Goal: Task Accomplishment & Management: Use online tool/utility

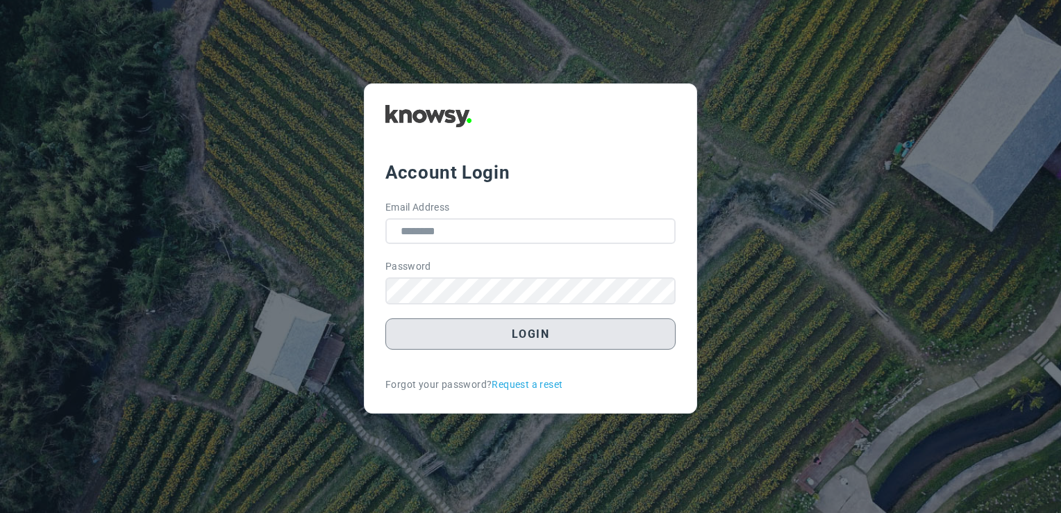
type input "**********"
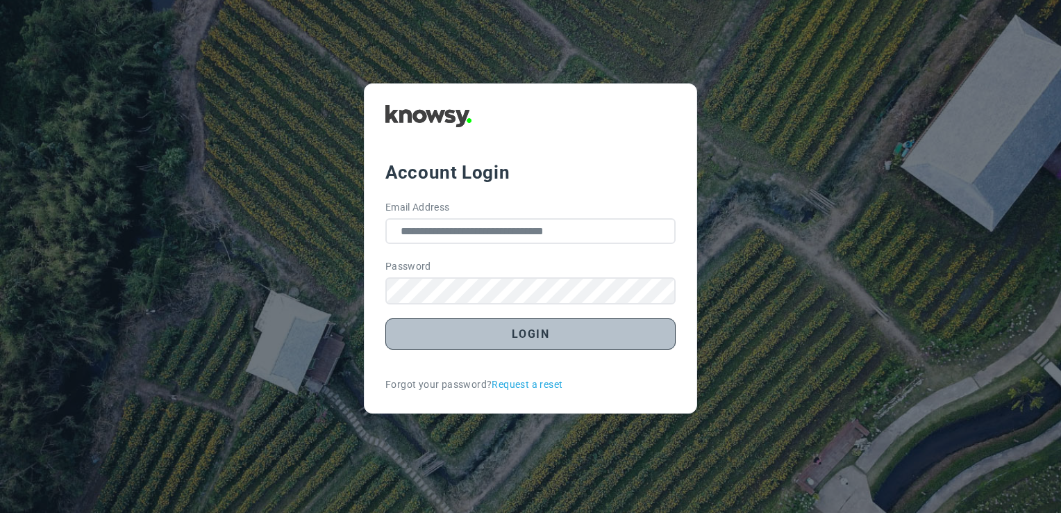
click at [552, 329] on button "Login" at bounding box center [531, 333] width 290 height 31
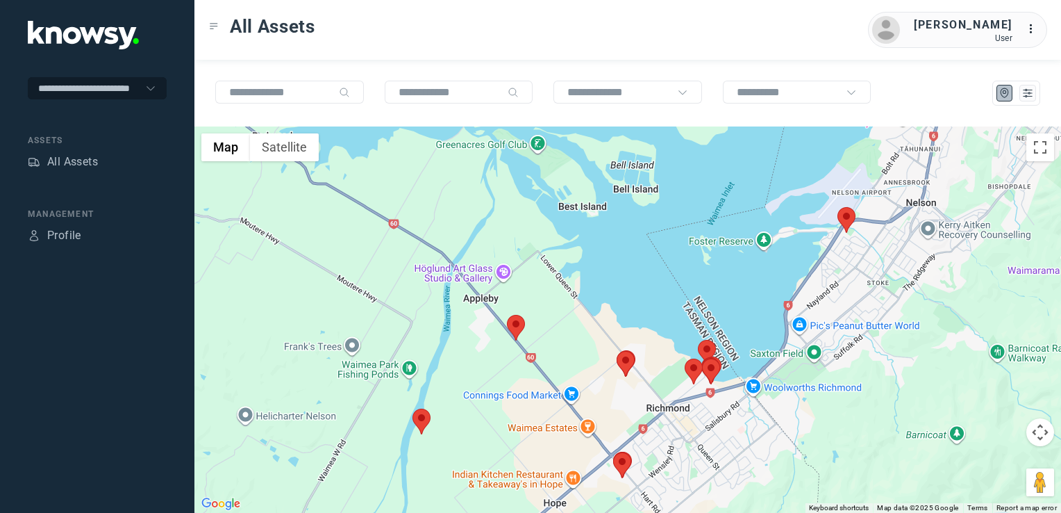
click at [517, 331] on img at bounding box center [516, 328] width 18 height 26
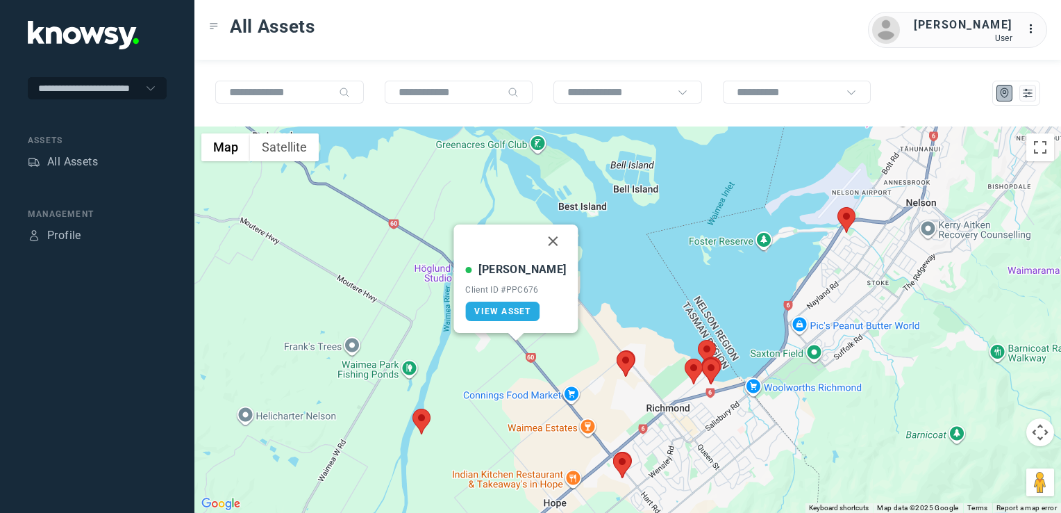
drag, startPoint x: 531, startPoint y: 243, endPoint x: 536, endPoint y: 306, distance: 62.7
click at [537, 243] on button "Close" at bounding box center [553, 240] width 33 height 33
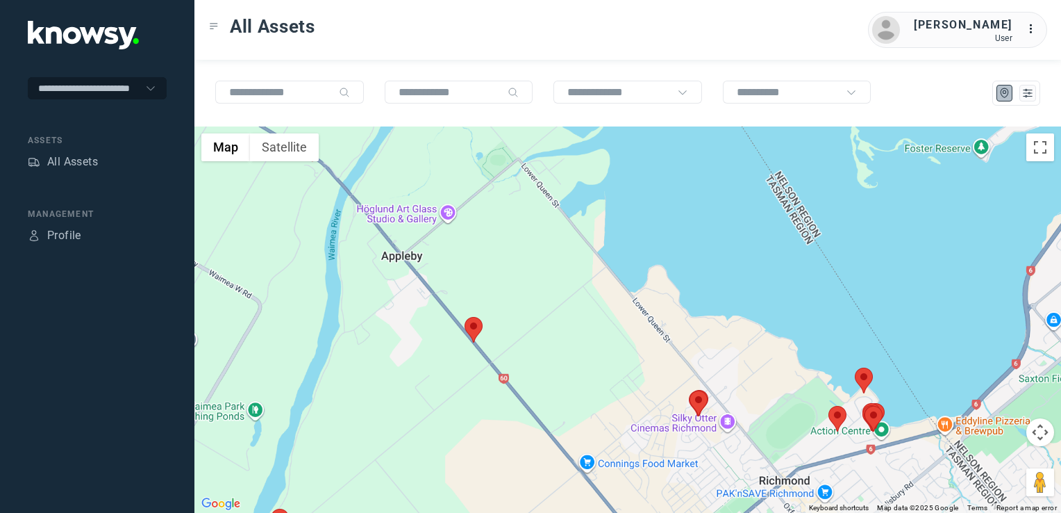
drag, startPoint x: 761, startPoint y: 383, endPoint x: 686, endPoint y: 372, distance: 75.8
click at [695, 374] on div "To navigate, press the arrow keys." at bounding box center [628, 319] width 867 height 386
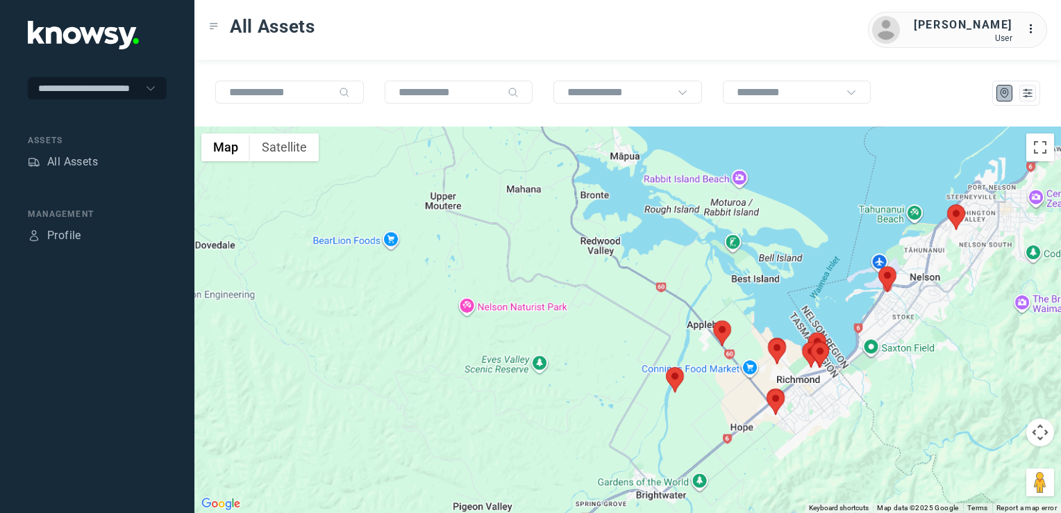
drag, startPoint x: 896, startPoint y: 384, endPoint x: 892, endPoint y: 332, distance: 52.3
click at [892, 332] on div at bounding box center [628, 319] width 867 height 386
drag, startPoint x: 872, startPoint y: 340, endPoint x: 849, endPoint y: 378, distance: 44.9
click at [849, 378] on div at bounding box center [628, 319] width 867 height 386
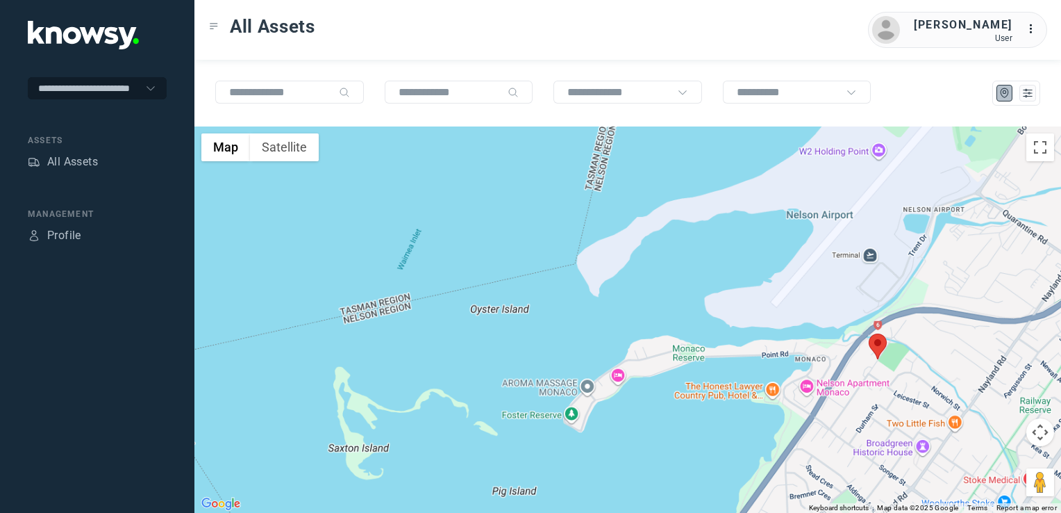
click at [878, 347] on img at bounding box center [878, 346] width 18 height 26
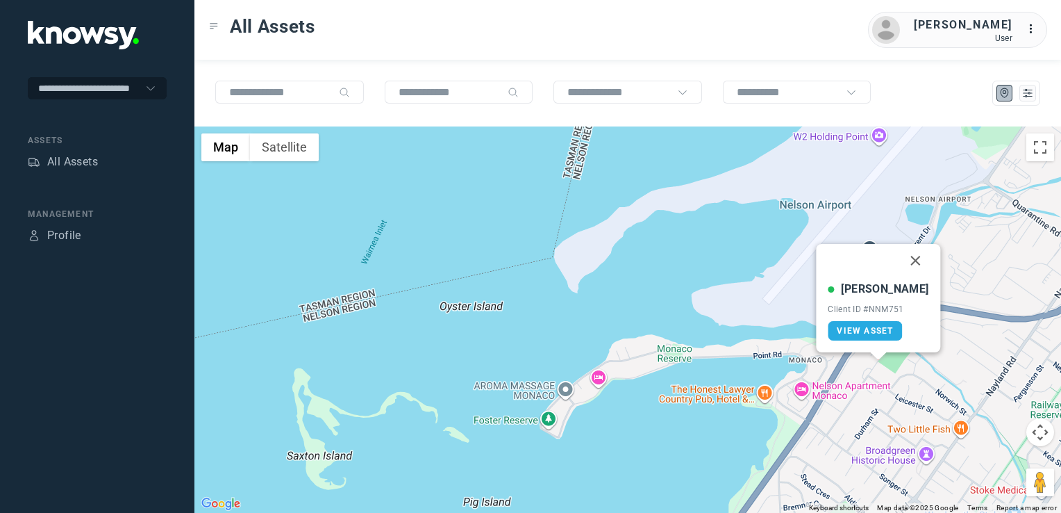
click at [901, 257] on button "Close" at bounding box center [916, 260] width 33 height 33
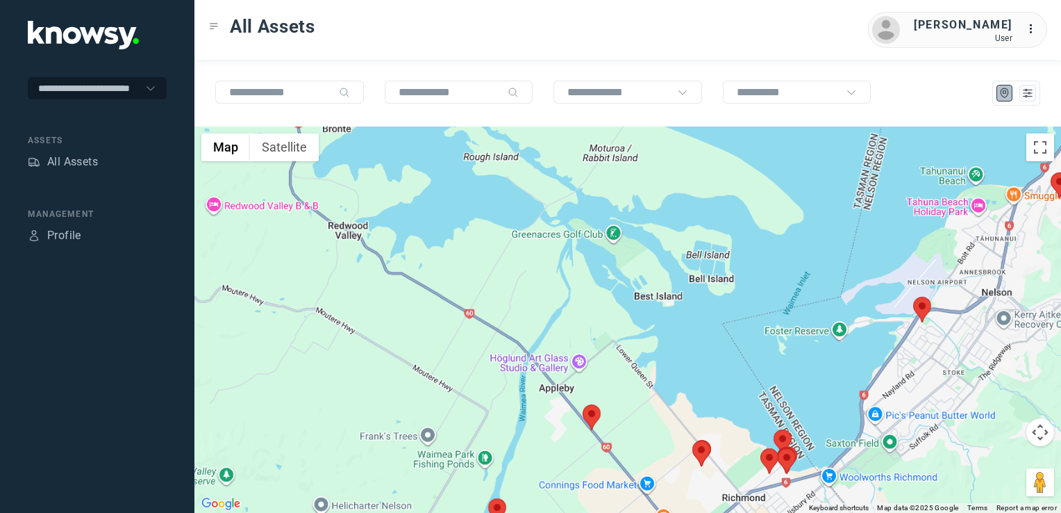
drag, startPoint x: 961, startPoint y: 324, endPoint x: 918, endPoint y: 395, distance: 83.5
click at [918, 395] on div "To navigate, press the arrow keys." at bounding box center [628, 319] width 867 height 386
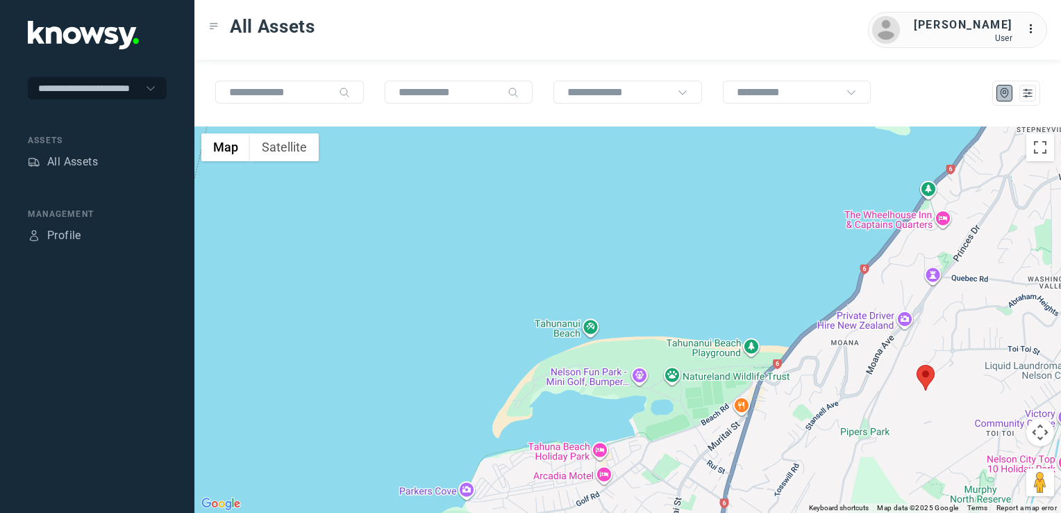
click at [920, 367] on img at bounding box center [926, 378] width 18 height 26
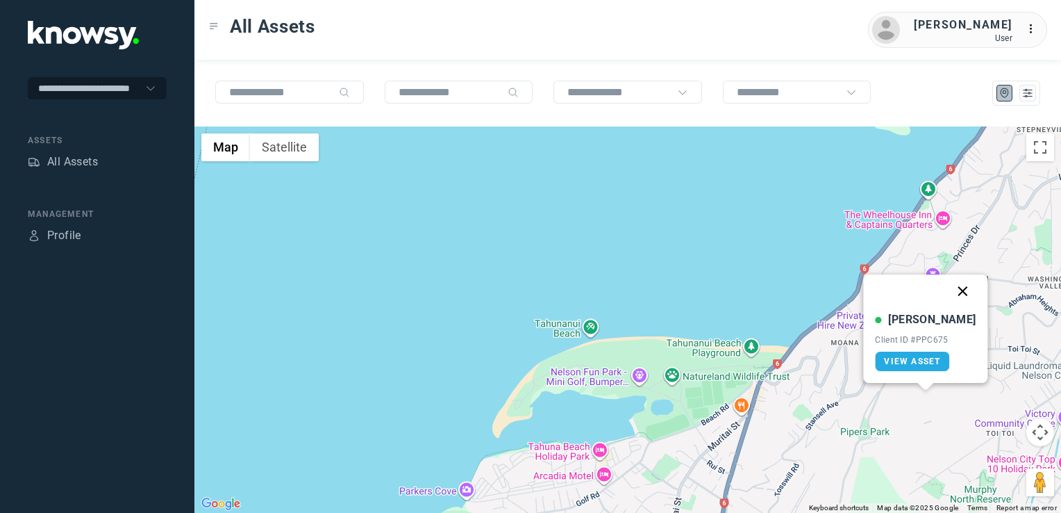
click at [947, 291] on button "Close" at bounding box center [963, 290] width 33 height 33
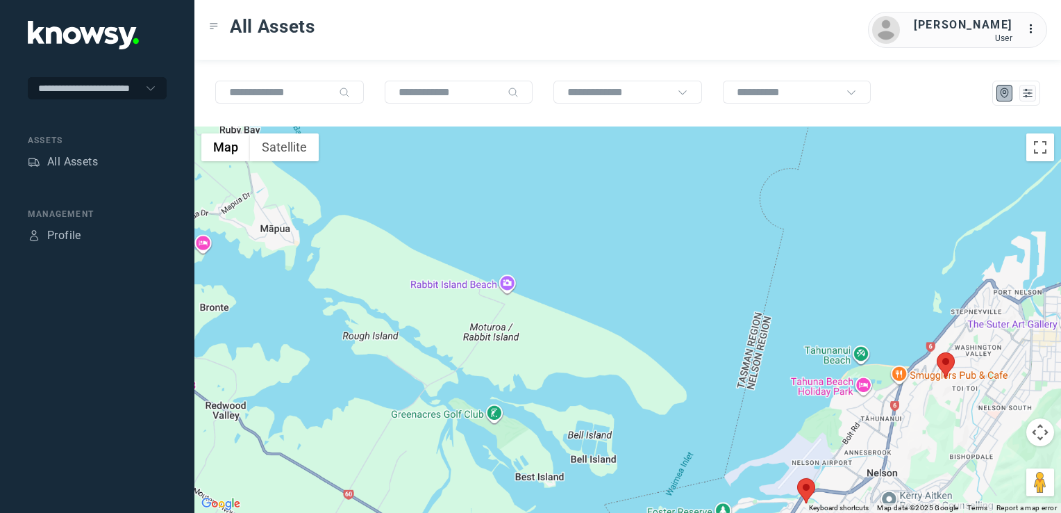
drag, startPoint x: 942, startPoint y: 383, endPoint x: 829, endPoint y: 429, distance: 121.5
click at [831, 428] on div "To navigate, press the arrow keys." at bounding box center [628, 319] width 867 height 386
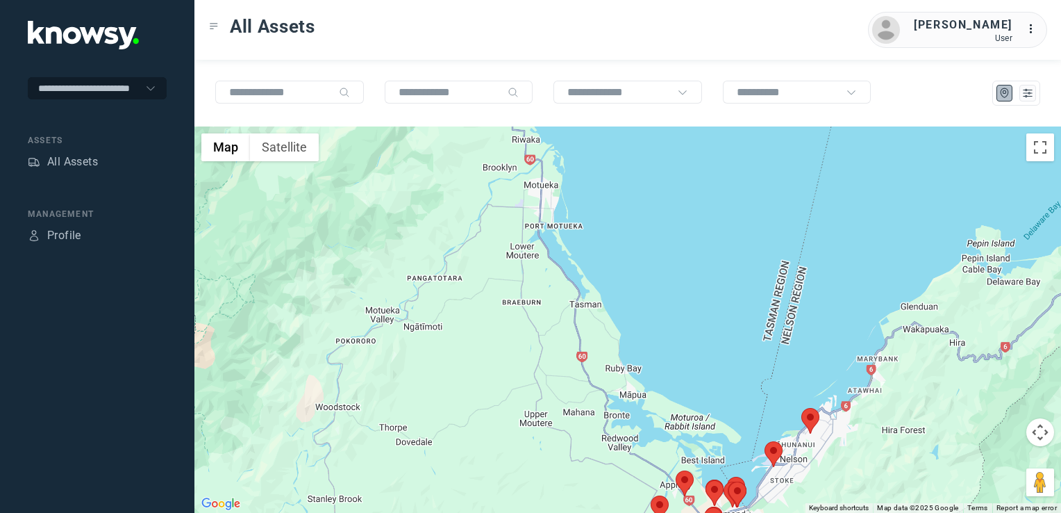
click at [879, 395] on div at bounding box center [628, 319] width 867 height 386
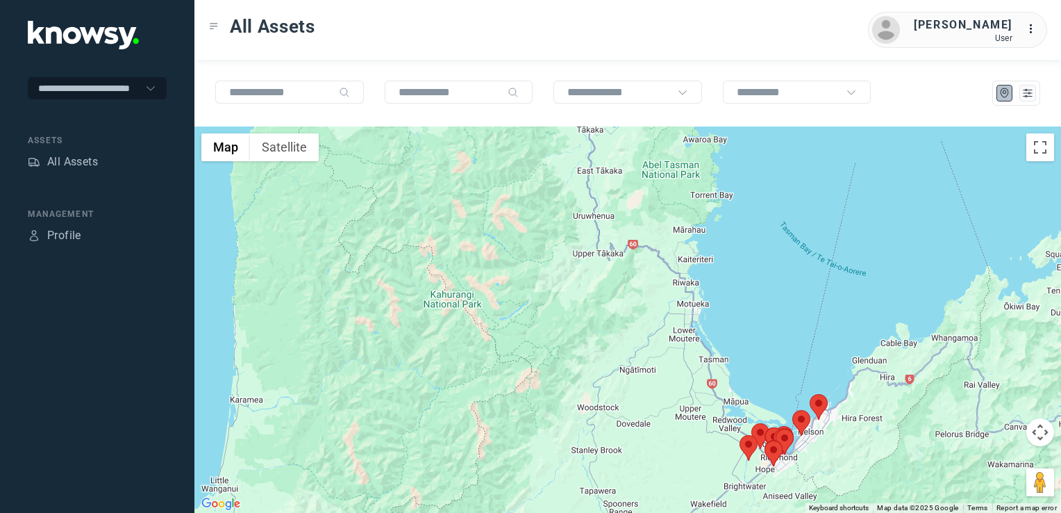
click at [859, 410] on div at bounding box center [628, 319] width 867 height 386
